Goal: Find specific page/section: Find specific page/section

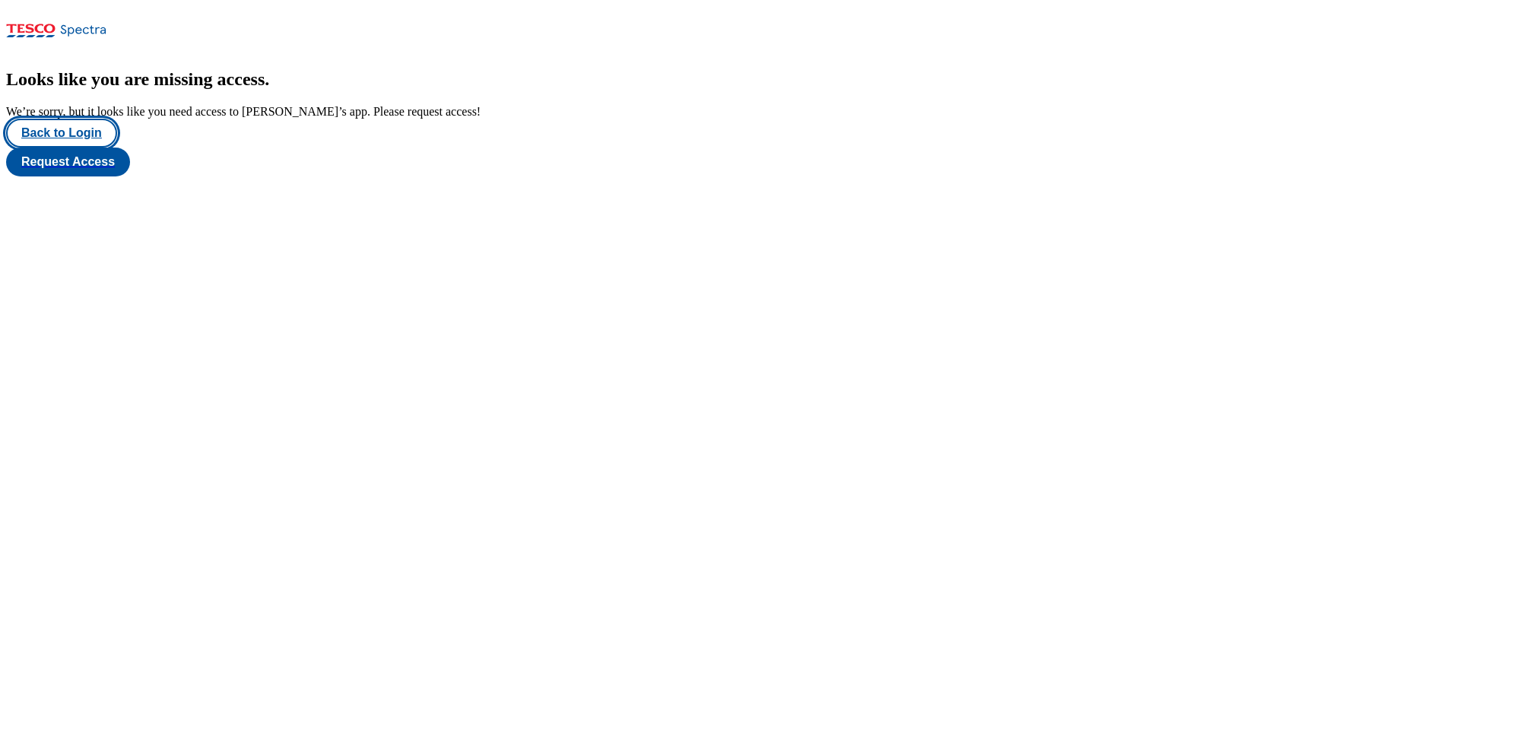
click at [94, 148] on button "Back to Login" at bounding box center [61, 133] width 111 height 29
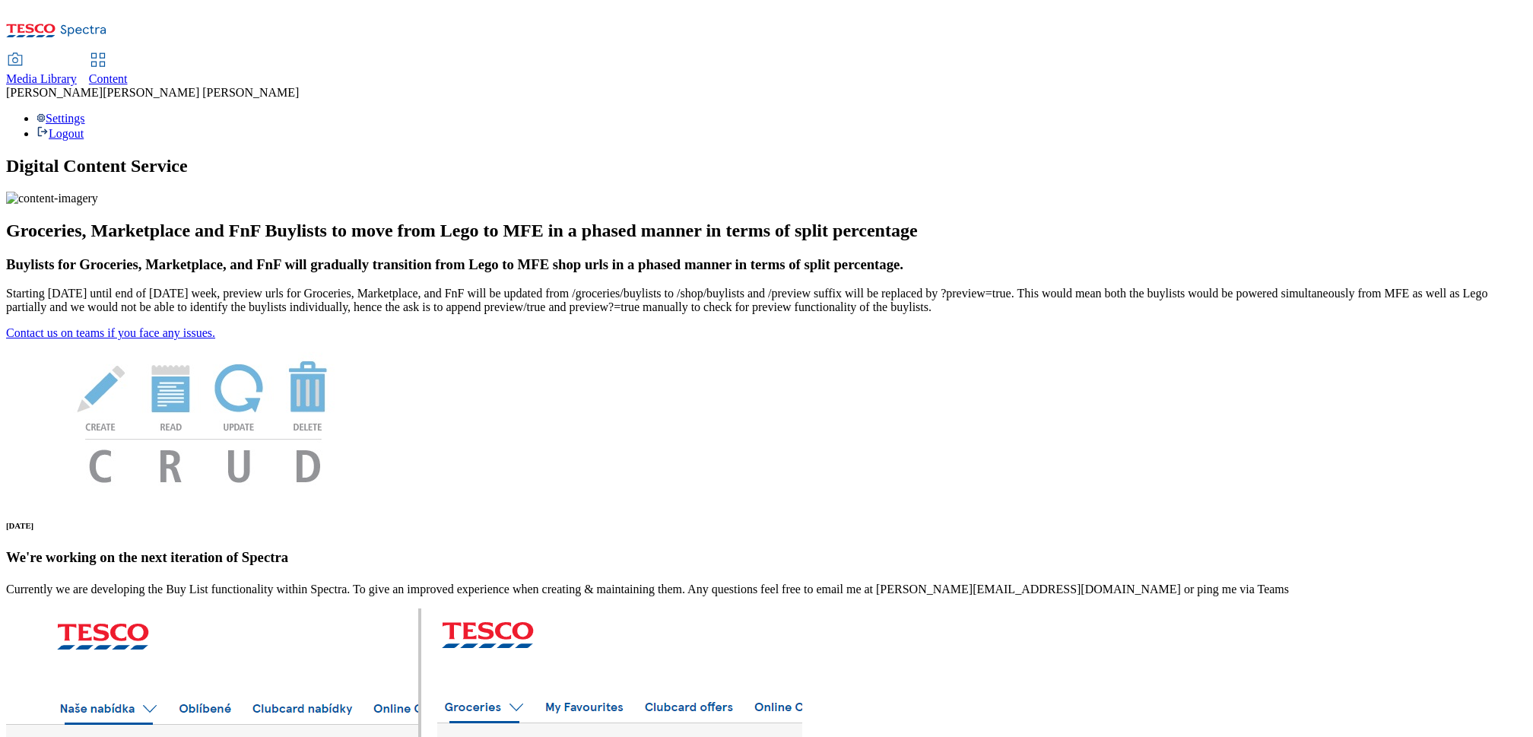
click at [297, 54] on div "Media Library Content" at bounding box center [766, 70] width 1521 height 32
click at [128, 72] on span "Content" at bounding box center [108, 78] width 39 height 13
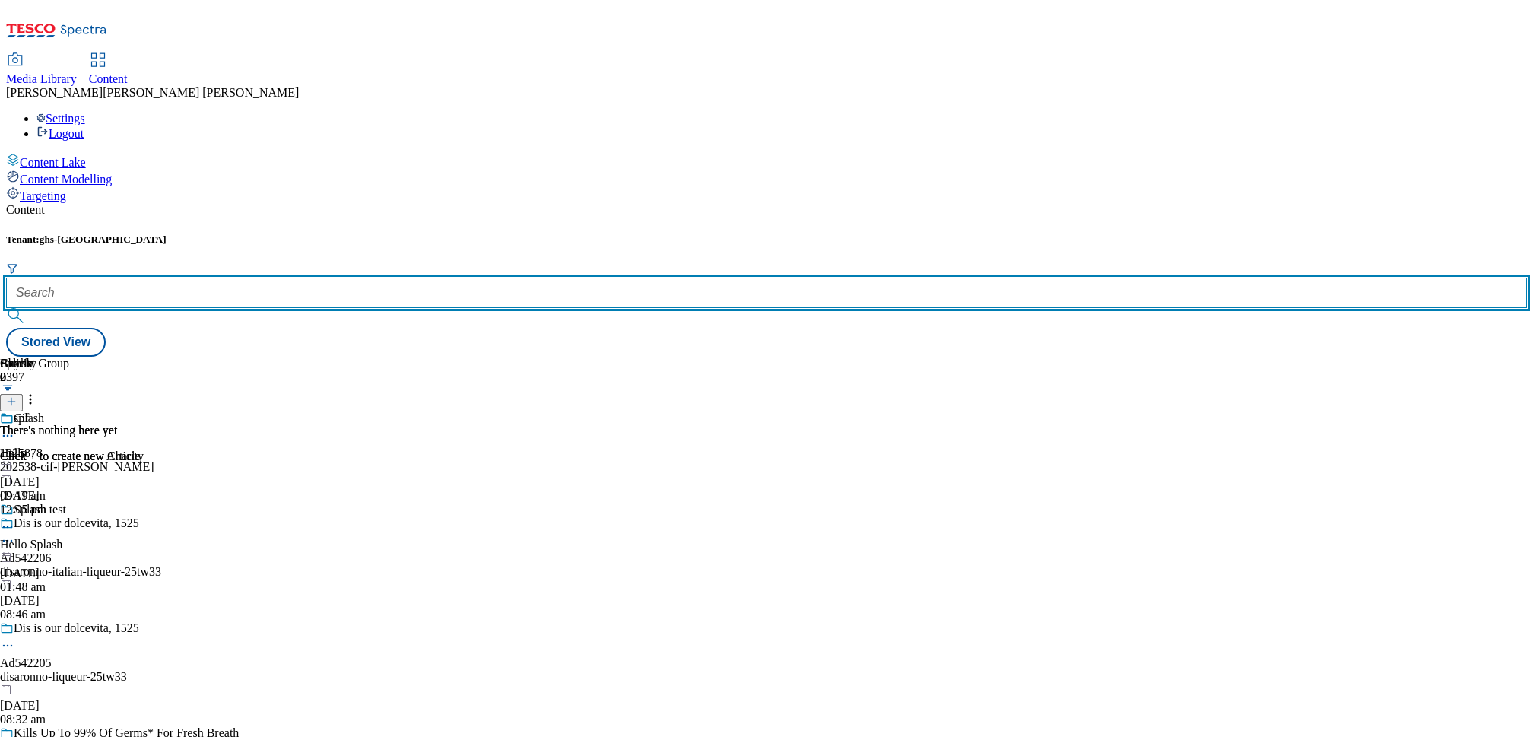
click at [333, 278] on input "text" at bounding box center [766, 293] width 1521 height 30
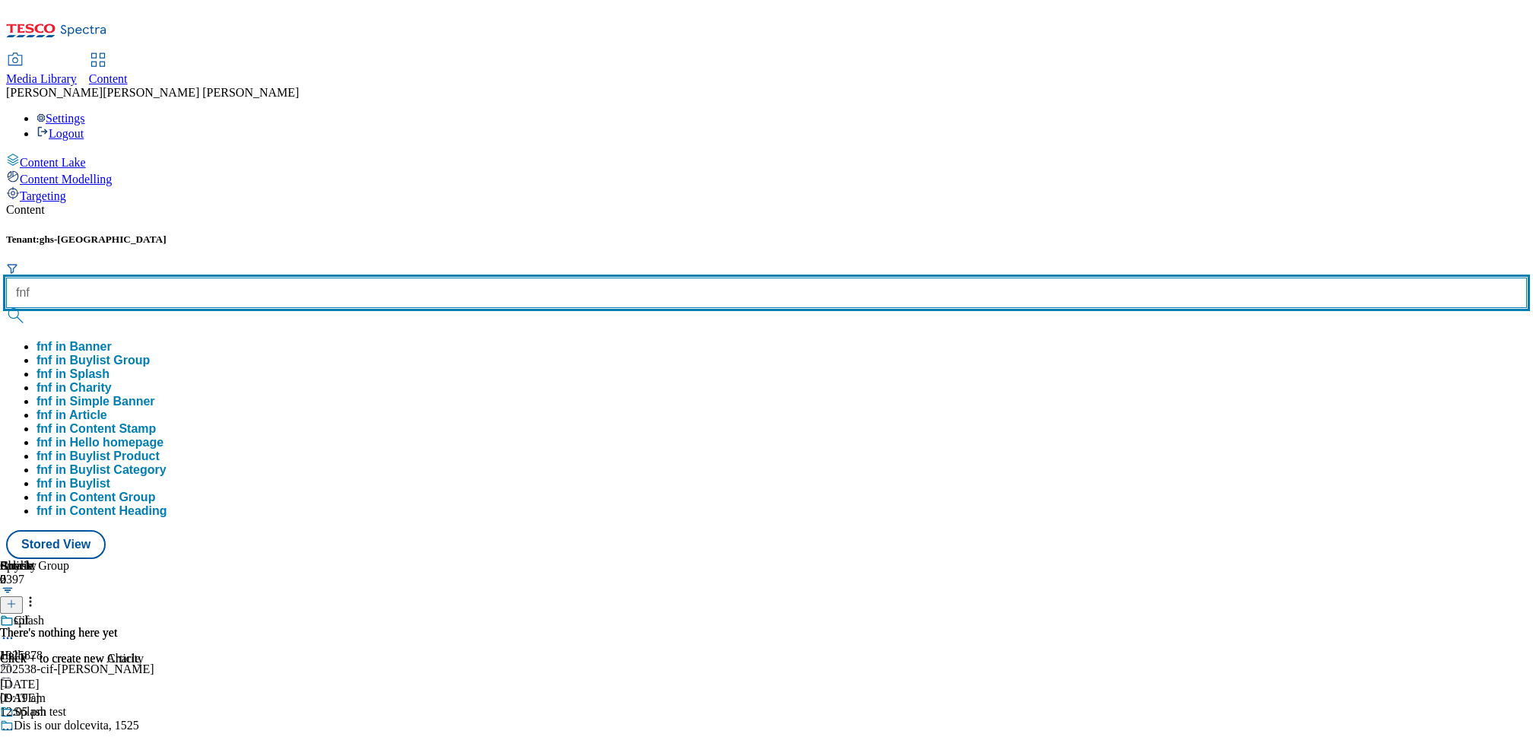
click at [6, 308] on button "submit" at bounding box center [16, 315] width 21 height 15
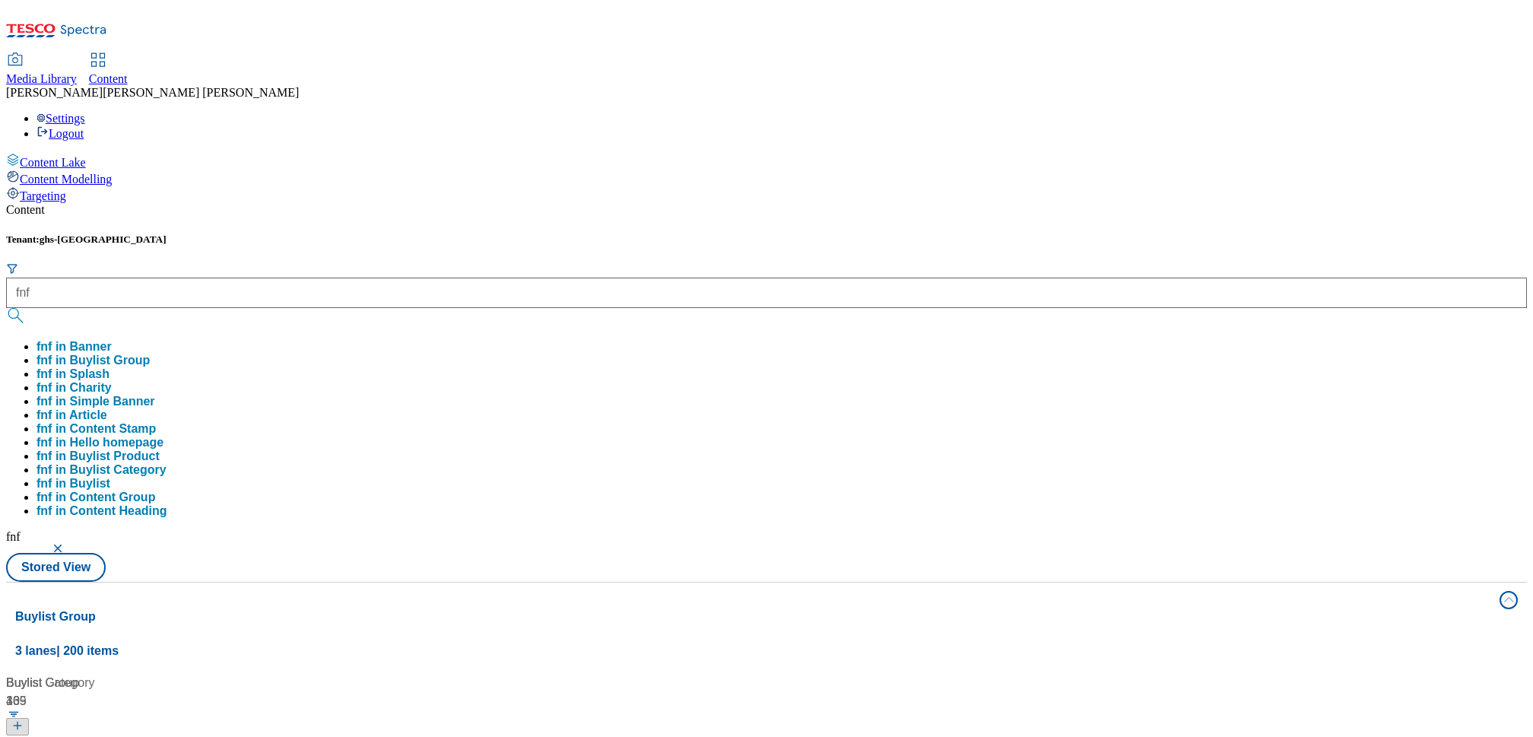
click at [640, 233] on div "Tenant: ghs-uk fnf fnf in Banner fnf in Buylist Group fnf in Splash fnf in Char…" at bounding box center [766, 407] width 1521 height 348
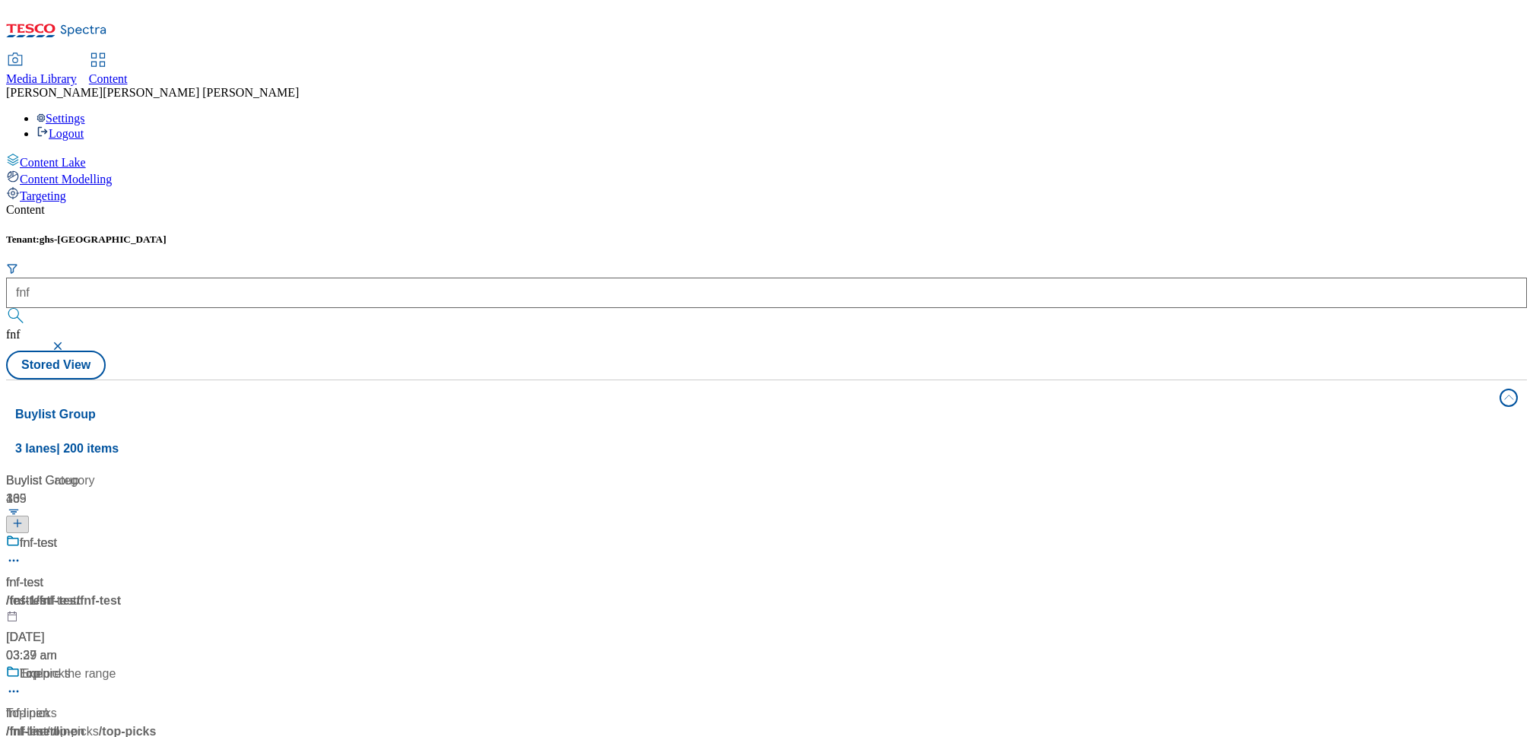
scroll to position [5451, 0]
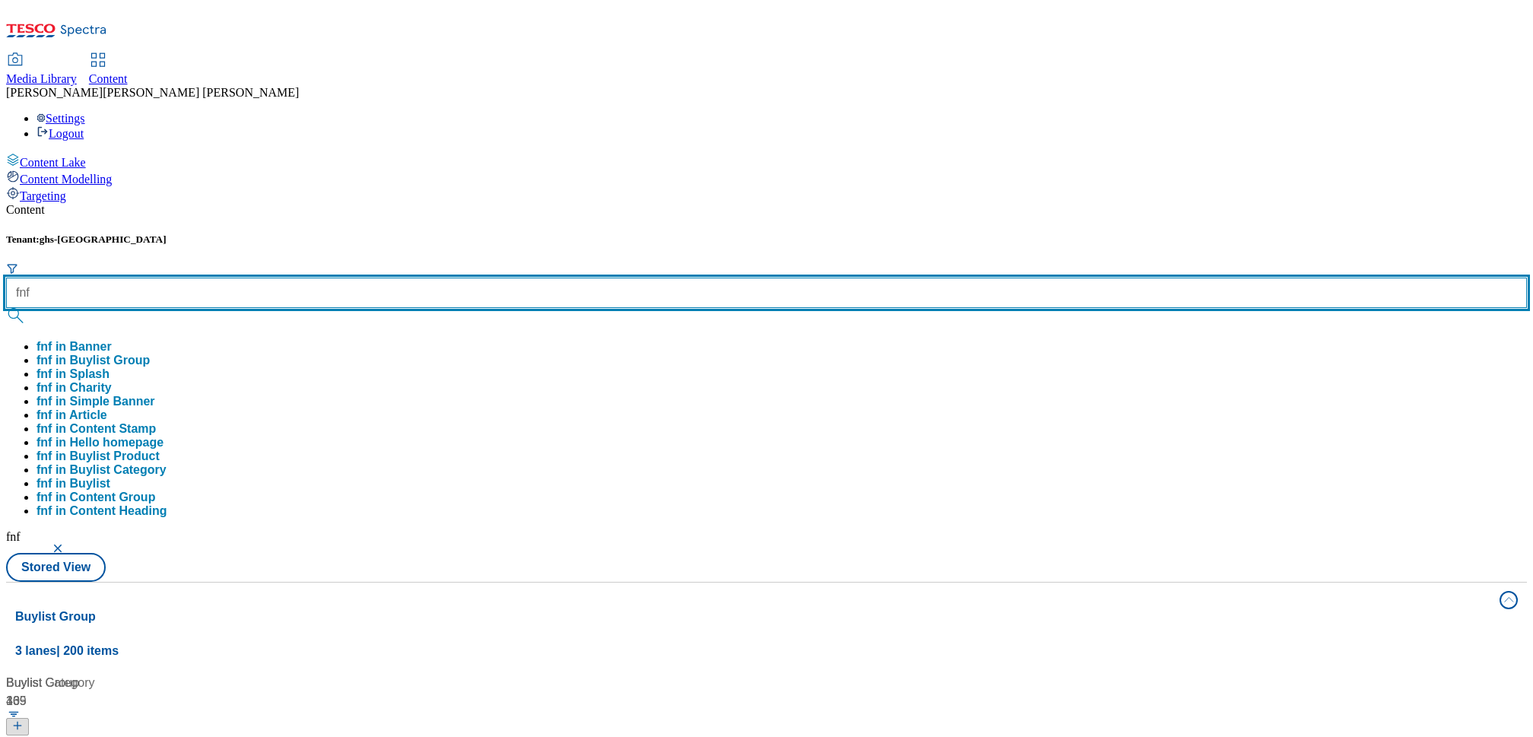
click at [338, 278] on div "fnf fnf in Banner fnf in Buylist Group fnf in Splash fnf in Charity fnf in Simp…" at bounding box center [766, 398] width 1521 height 240
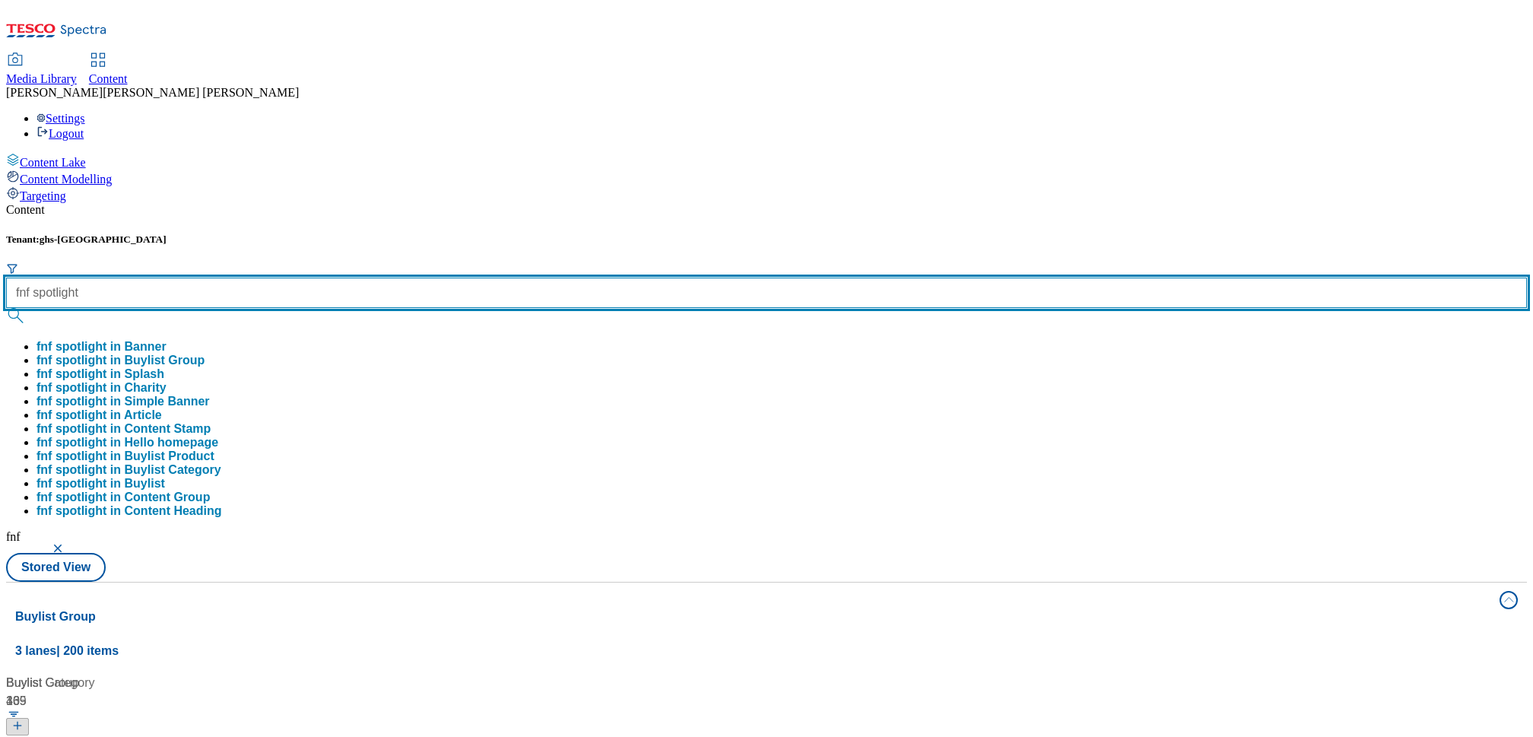
type input "fnf spotlight"
click at [6, 308] on button "submit" at bounding box center [16, 315] width 21 height 15
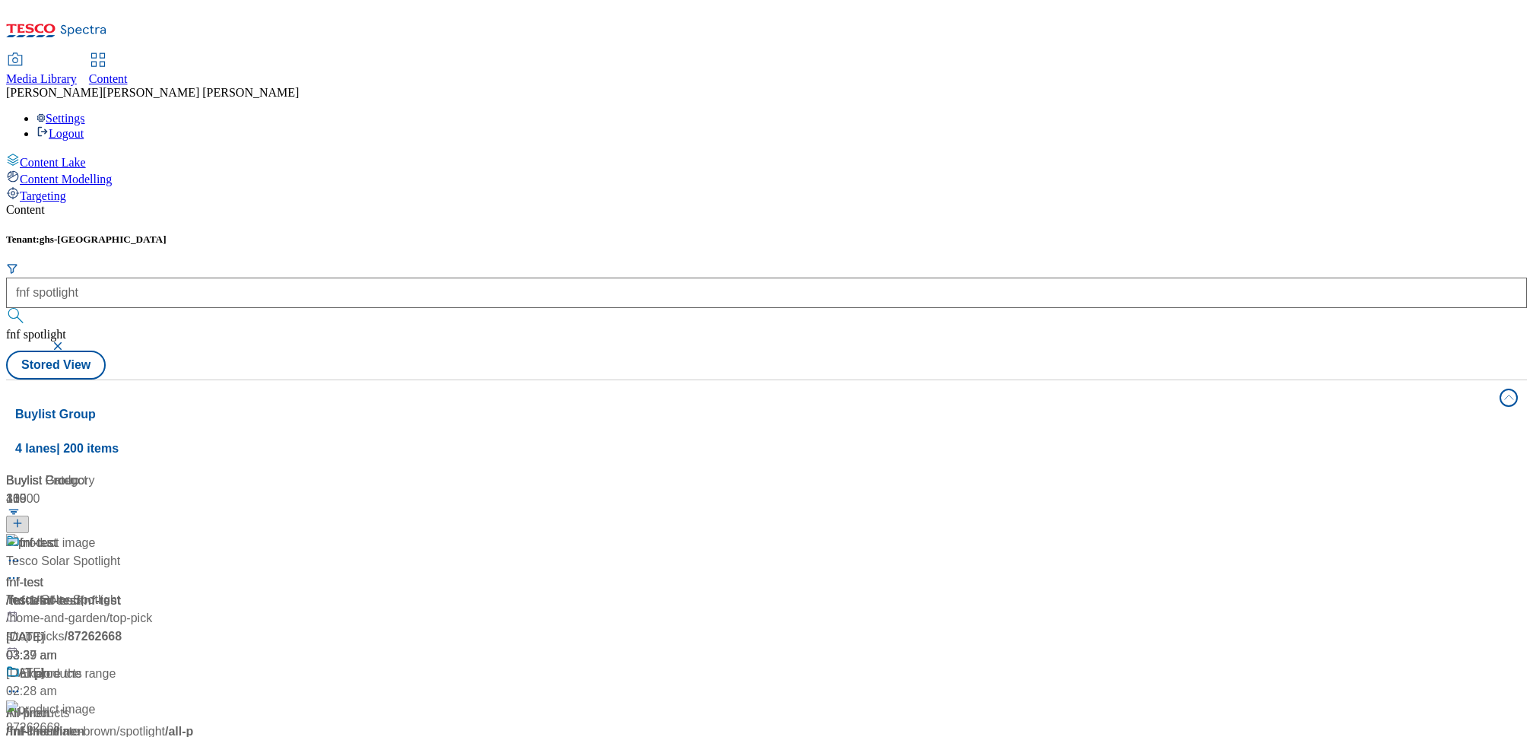
scroll to position [1118, 0]
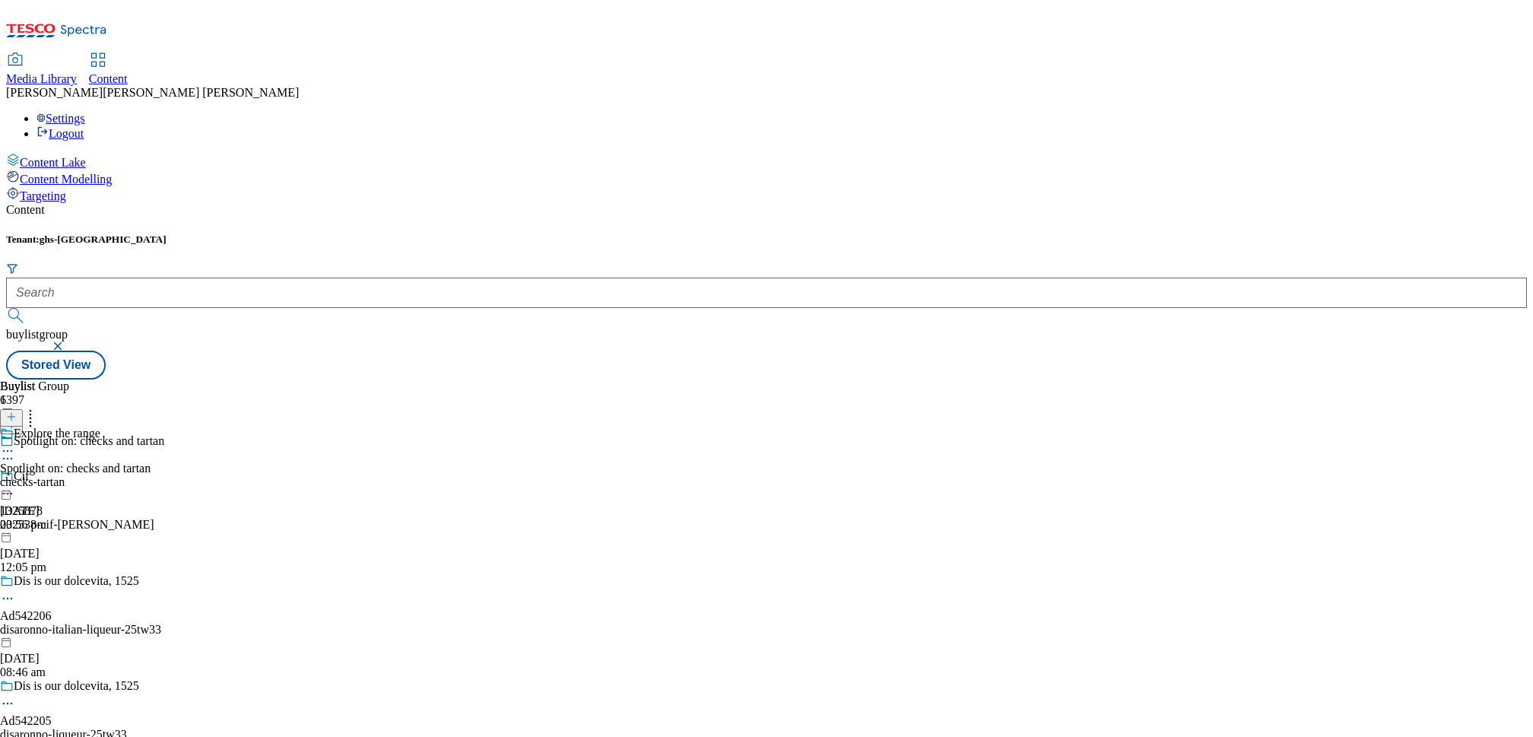
click at [151, 475] on div "checks-tartan" at bounding box center [75, 482] width 151 height 14
click at [83, 475] on div "all-products" at bounding box center [41, 482] width 83 height 14
